Goal: Navigation & Orientation: Find specific page/section

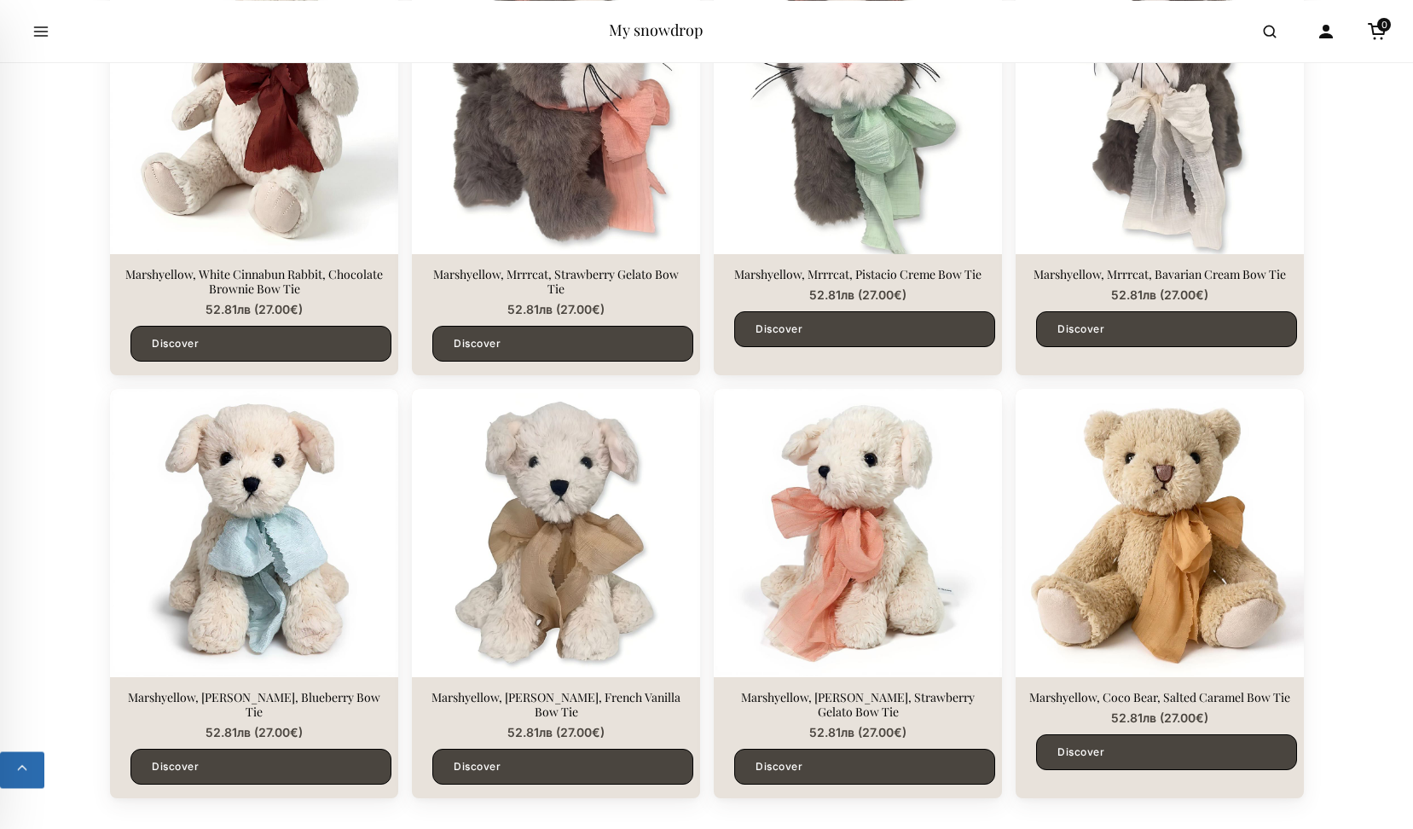
scroll to position [2697, 0]
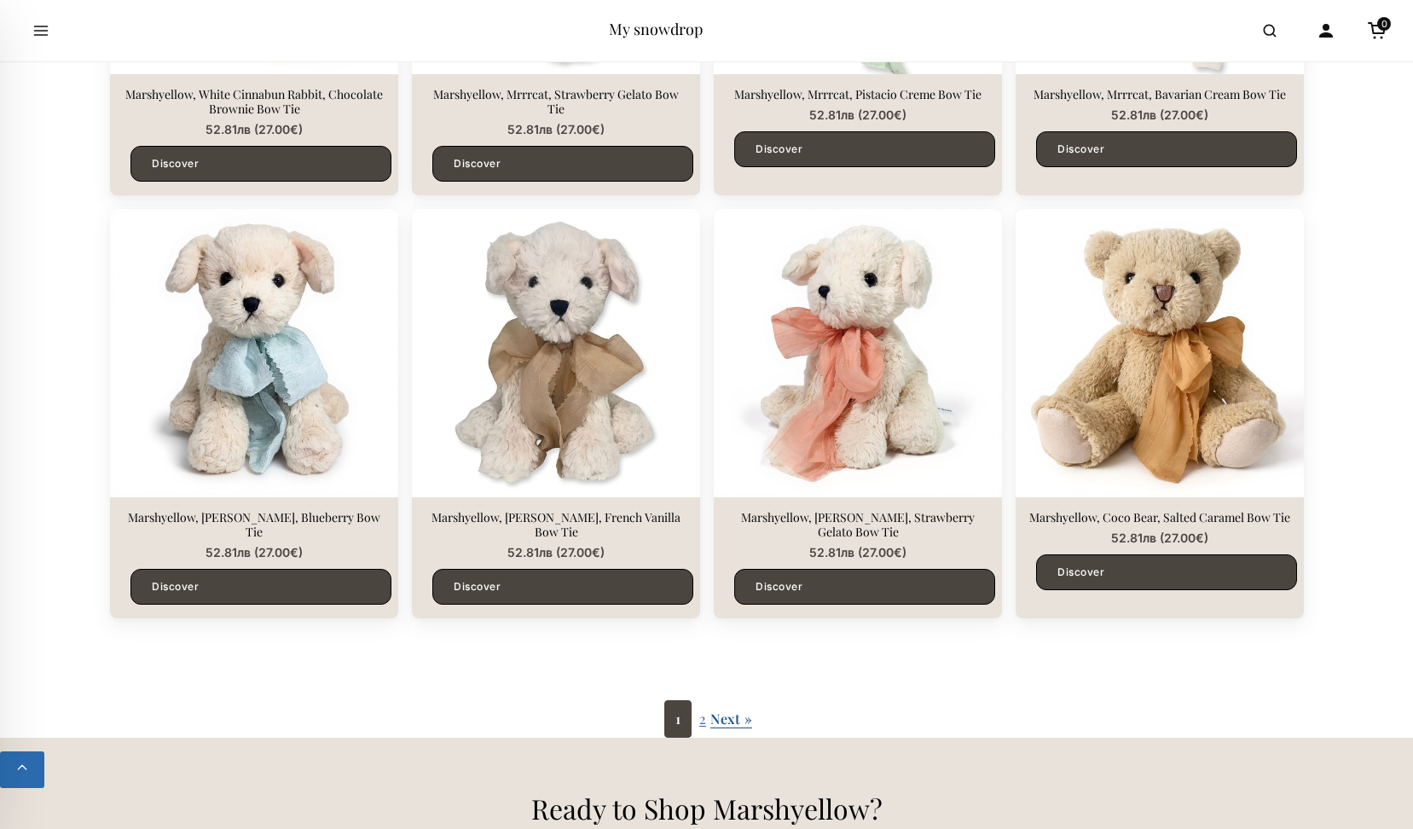
click at [730, 710] on link "Next »" at bounding box center [732, 719] width 42 height 18
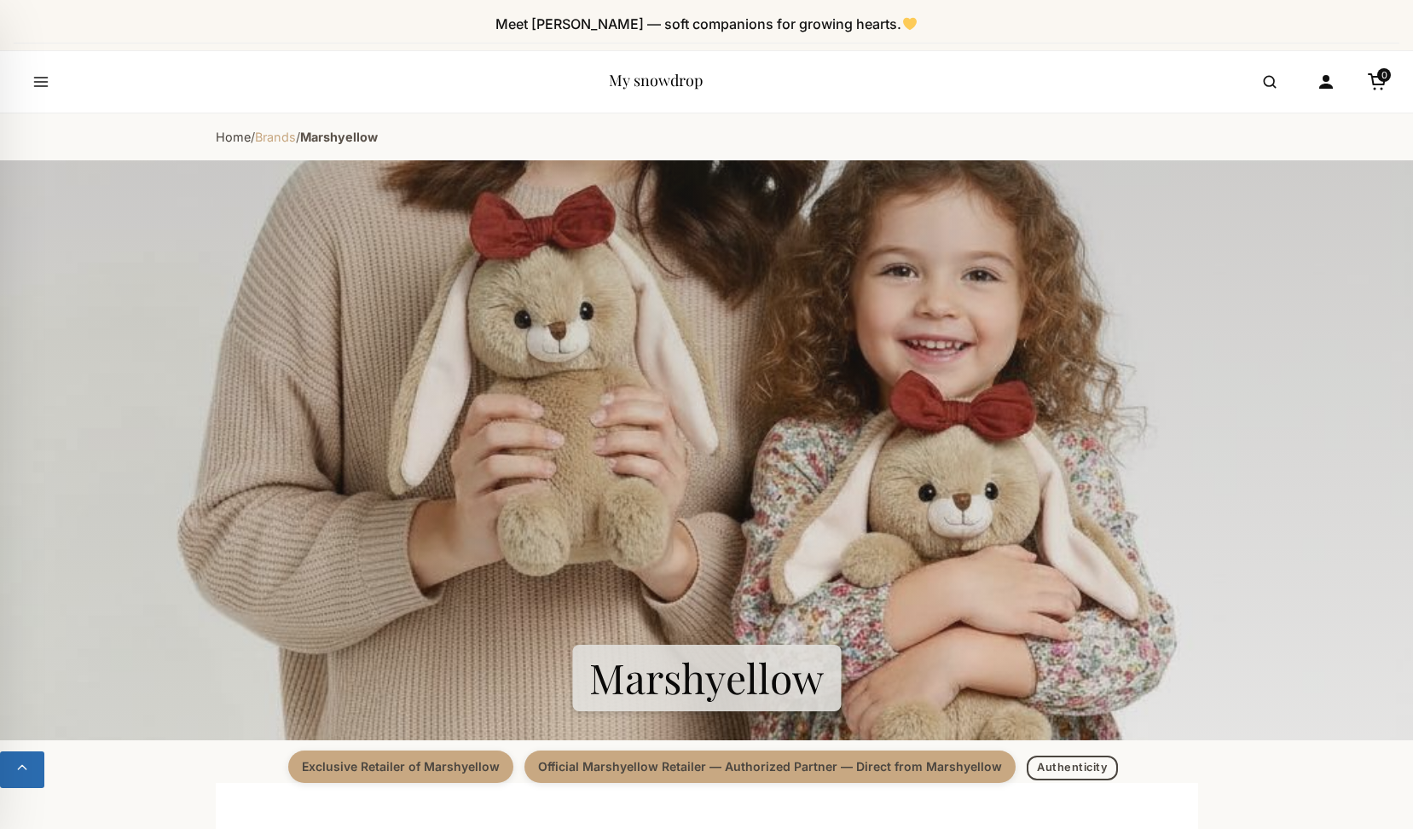
click at [275, 140] on link "Brands" at bounding box center [275, 137] width 41 height 15
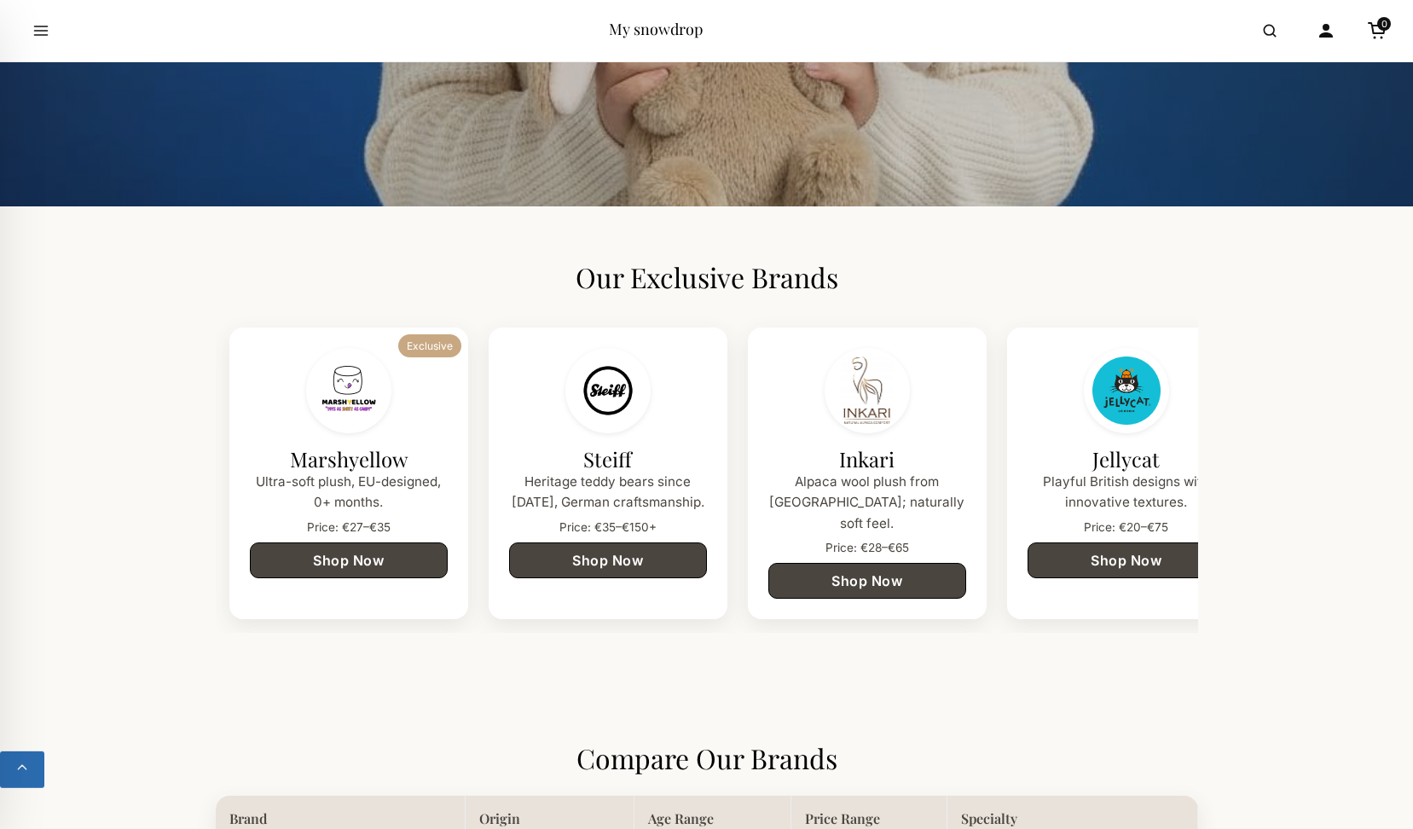
scroll to position [435, 0]
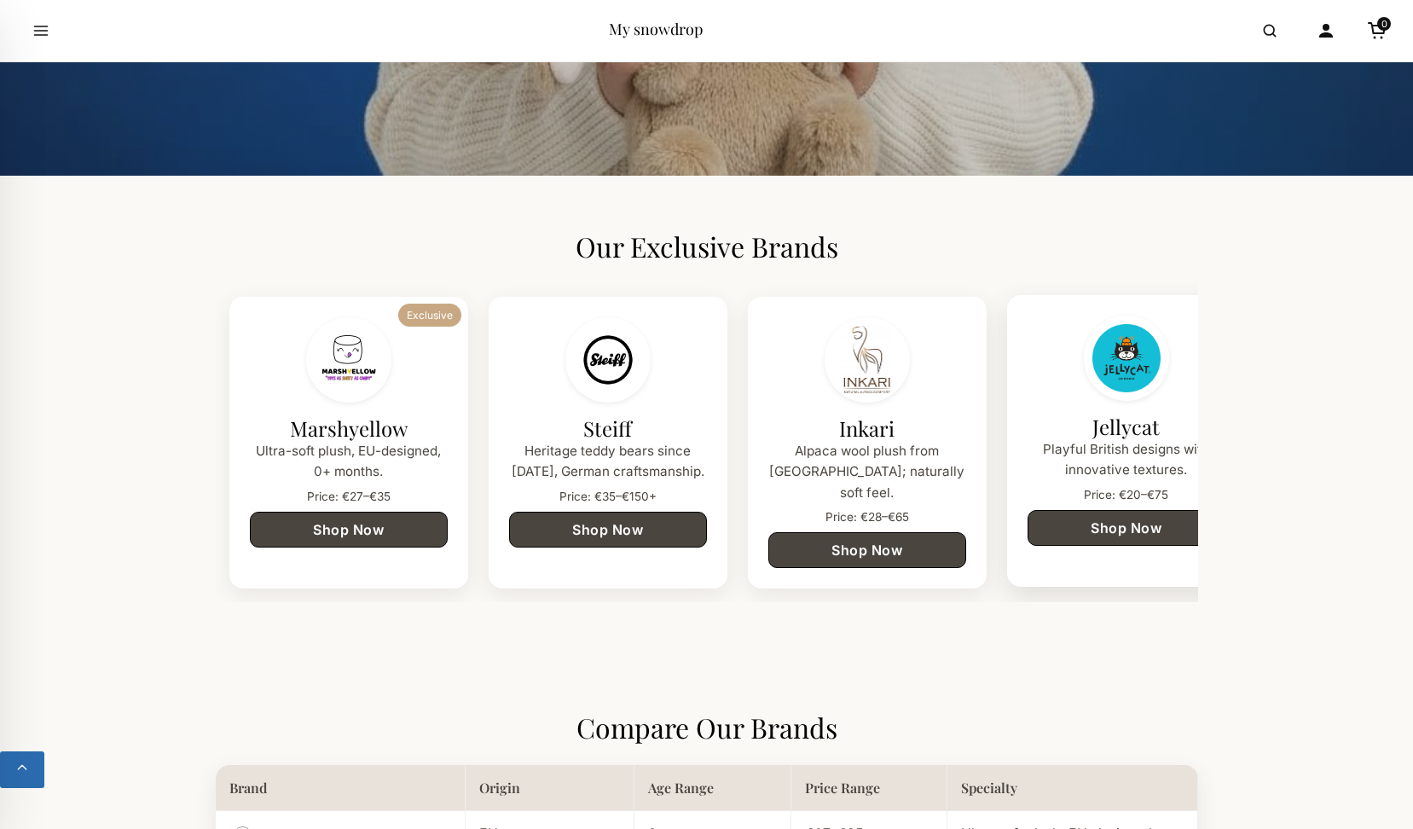
click at [1117, 357] on img at bounding box center [1127, 358] width 68 height 68
click at [1128, 529] on link "Shop Now" at bounding box center [1127, 527] width 198 height 36
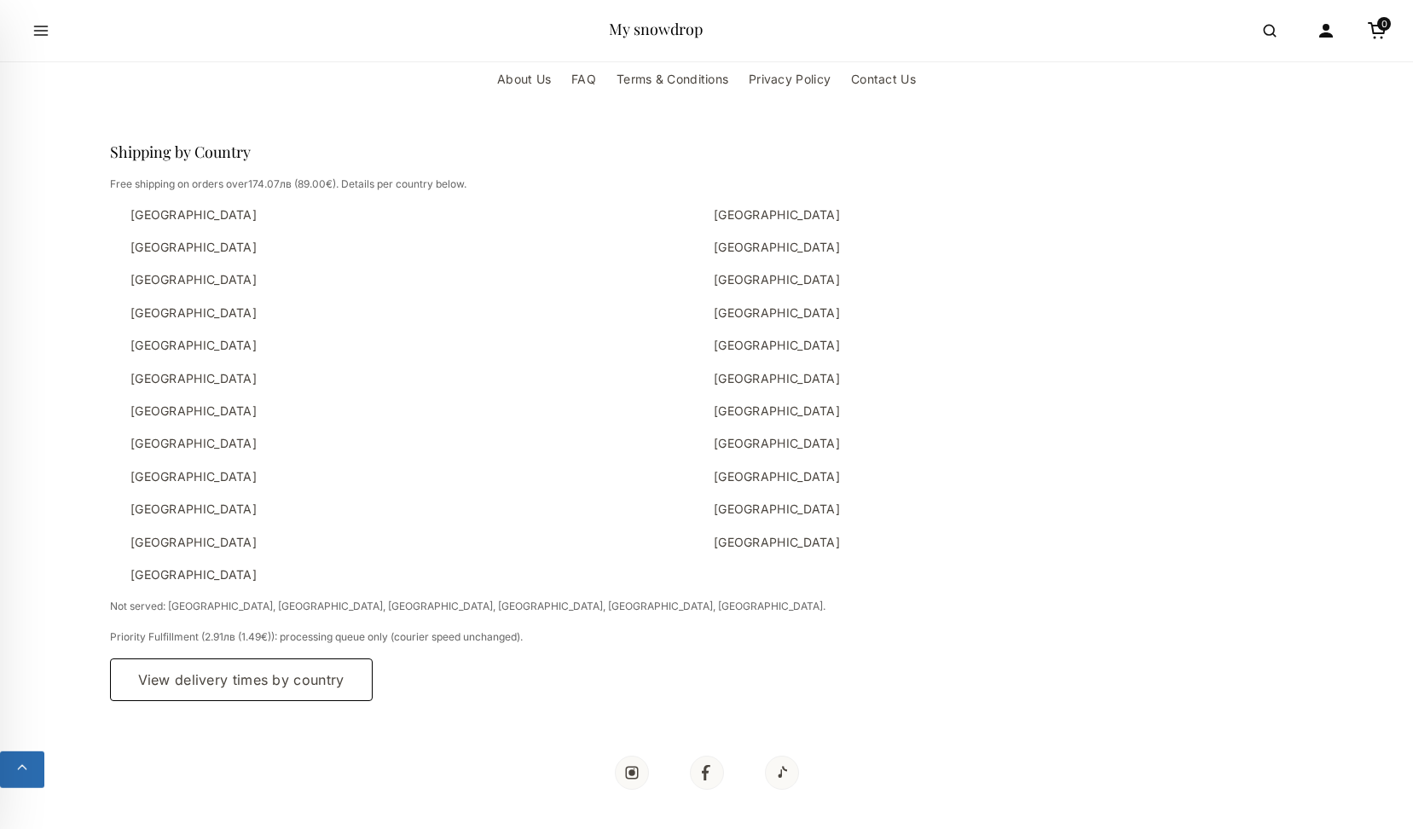
scroll to position [3021, 0]
click at [160, 245] on link "[GEOGRAPHIC_DATA]" at bounding box center [416, 248] width 570 height 19
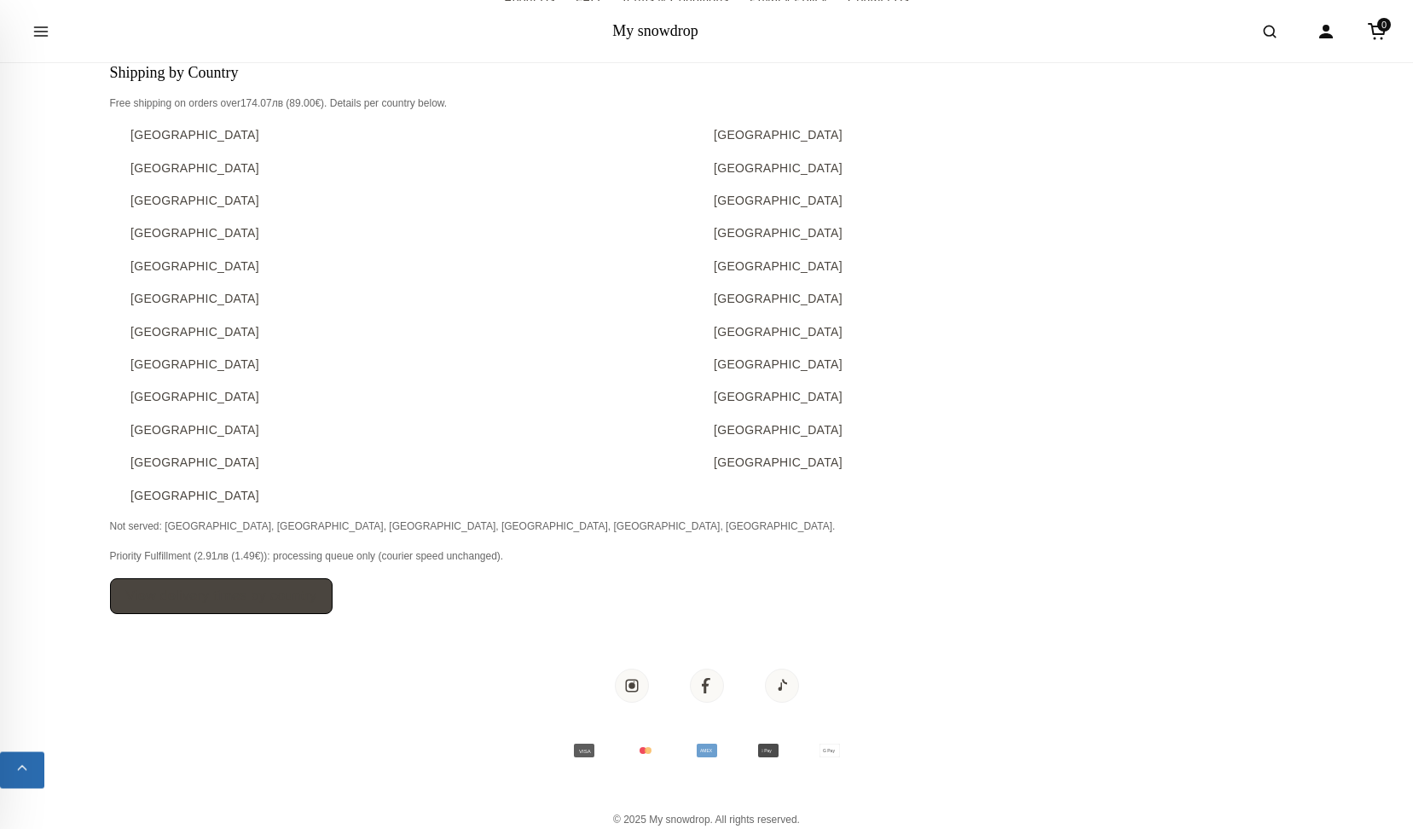
scroll to position [1692, 0]
click at [701, 688] on icon "Facebook" at bounding box center [707, 686] width 16 height 16
